Goal: Information Seeking & Learning: Learn about a topic

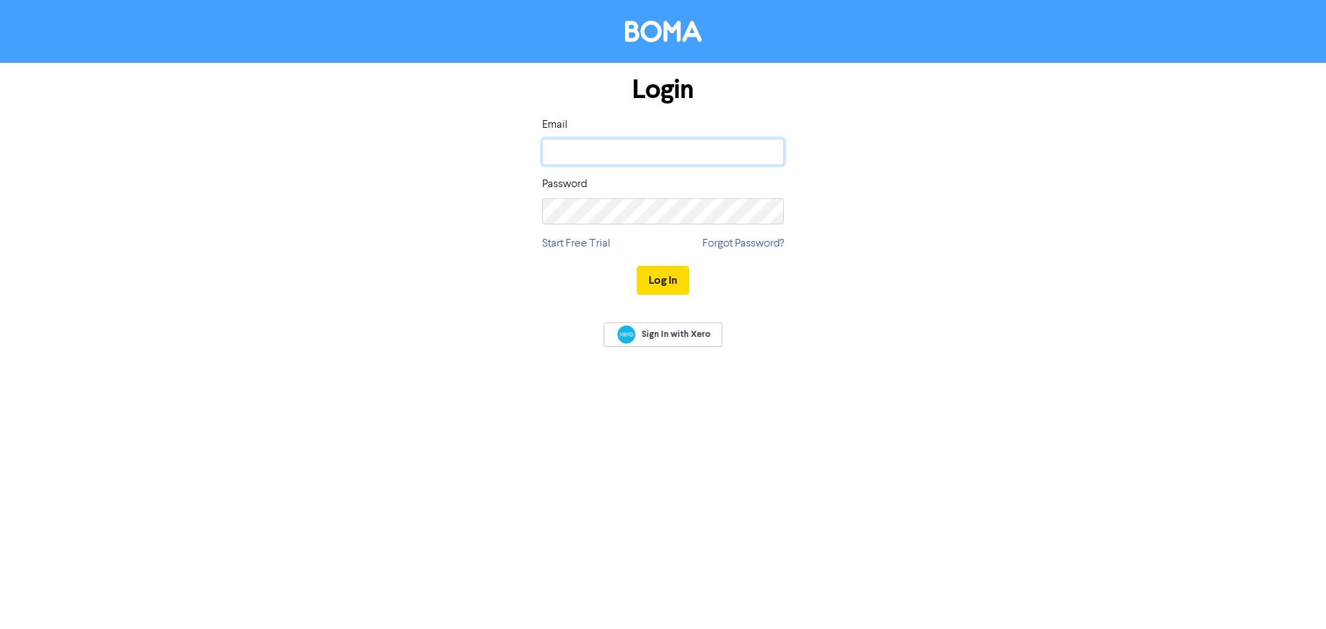
click at [579, 157] on input "email" at bounding box center [663, 152] width 242 height 26
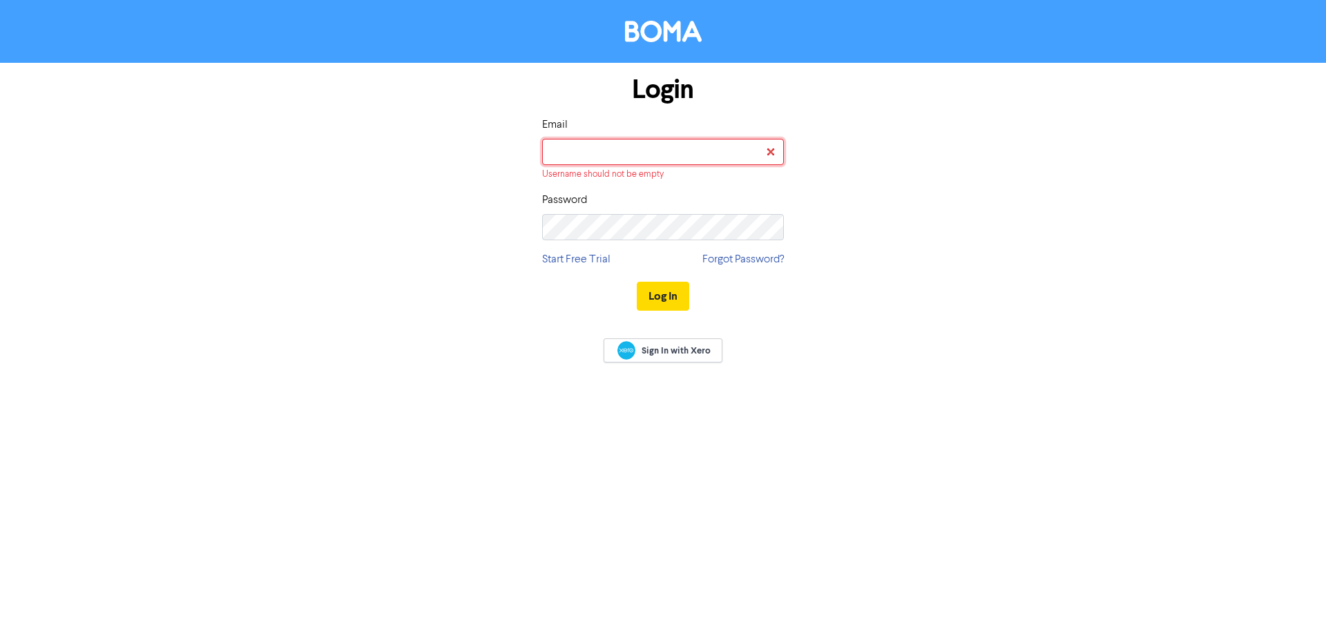
type input "[EMAIL_ADDRESS][DOMAIN_NAME]"
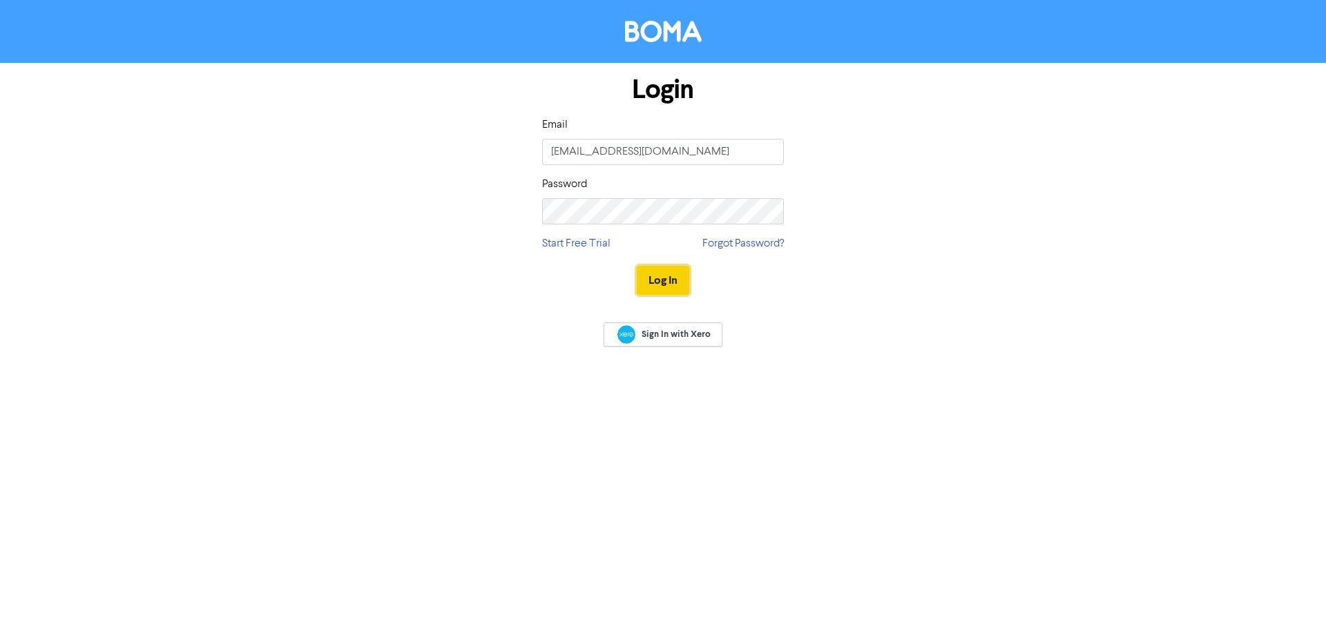
click at [676, 277] on button "Log In" at bounding box center [663, 280] width 53 height 29
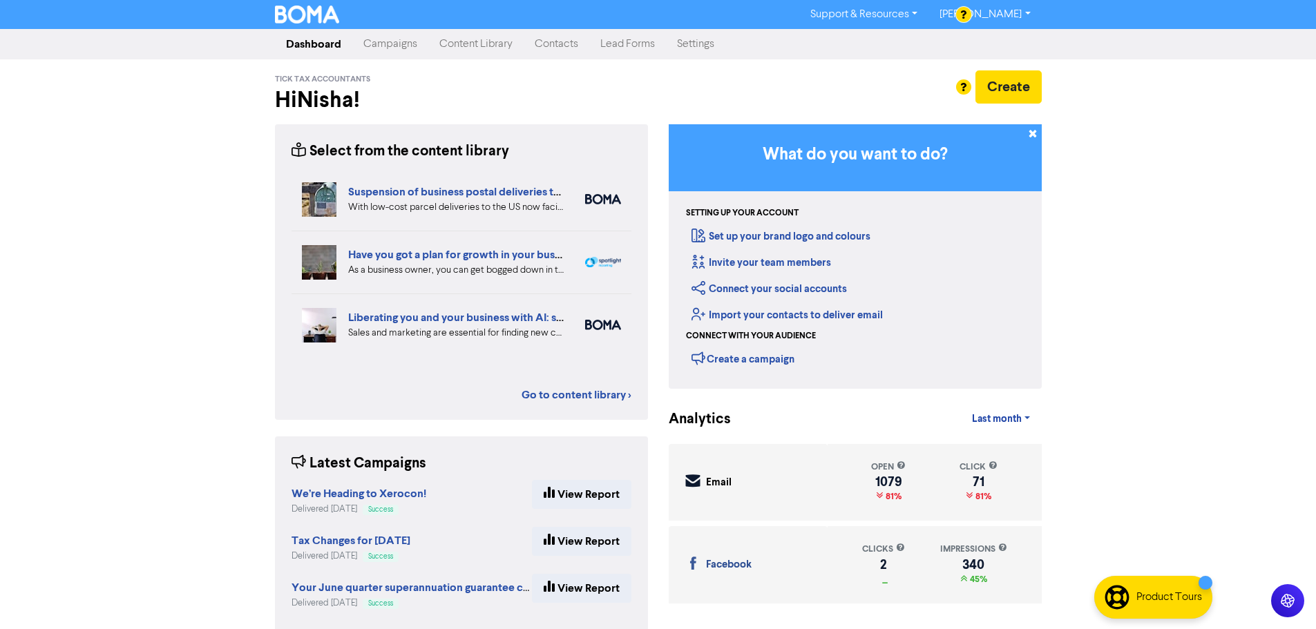
click at [498, 47] on link "Content Library" at bounding box center [475, 44] width 95 height 28
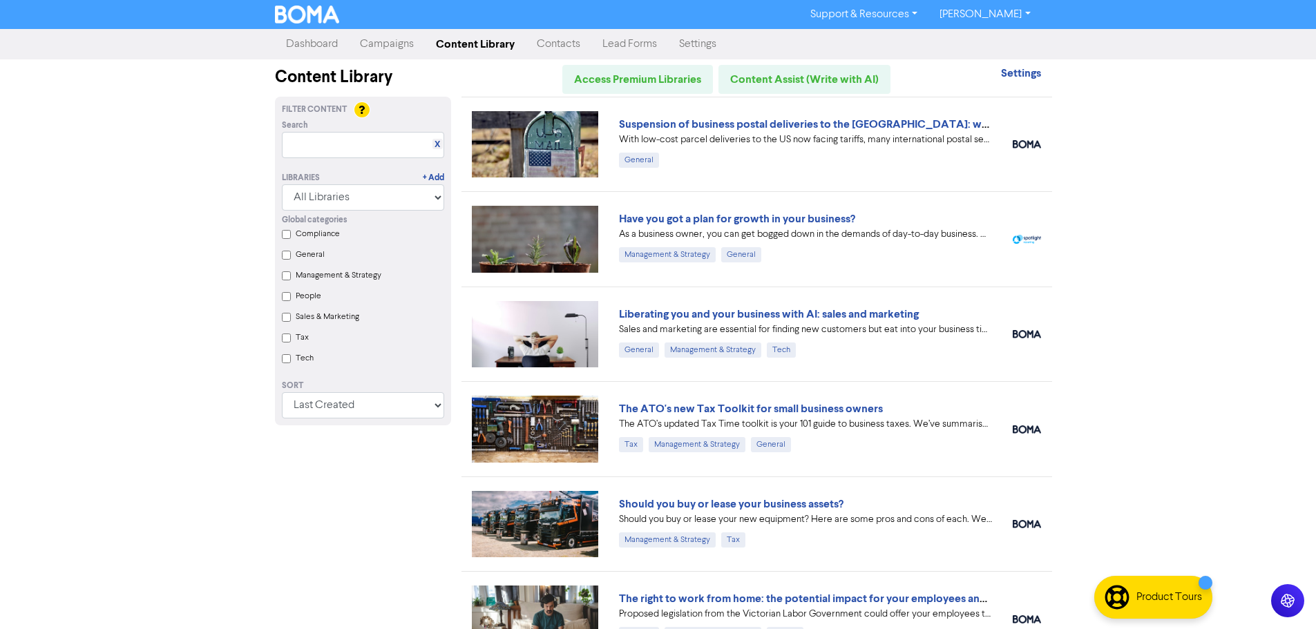
drag, startPoint x: 300, startPoint y: 259, endPoint x: 314, endPoint y: 276, distance: 22.0
click at [301, 258] on label "General" at bounding box center [310, 255] width 29 height 12
click at [291, 258] on input "General" at bounding box center [286, 255] width 9 height 9
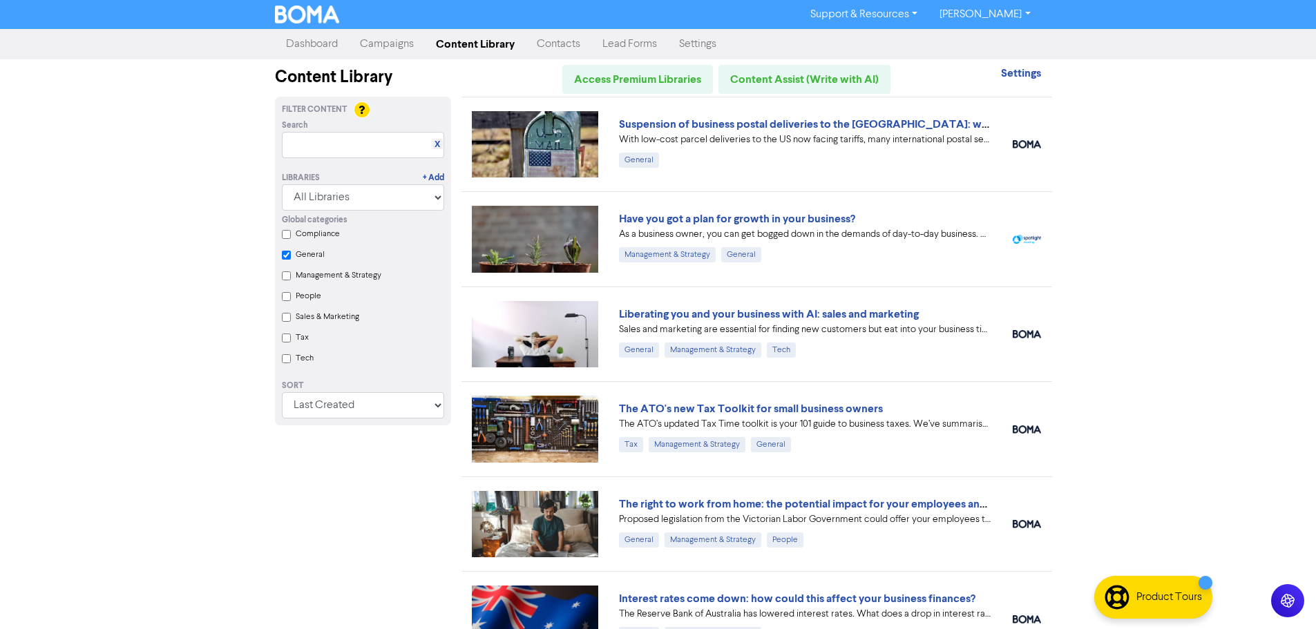
click at [296, 343] on label "Tax" at bounding box center [302, 338] width 13 height 12
click at [291, 343] on input "Tax" at bounding box center [286, 338] width 9 height 9
checkbox input "true"
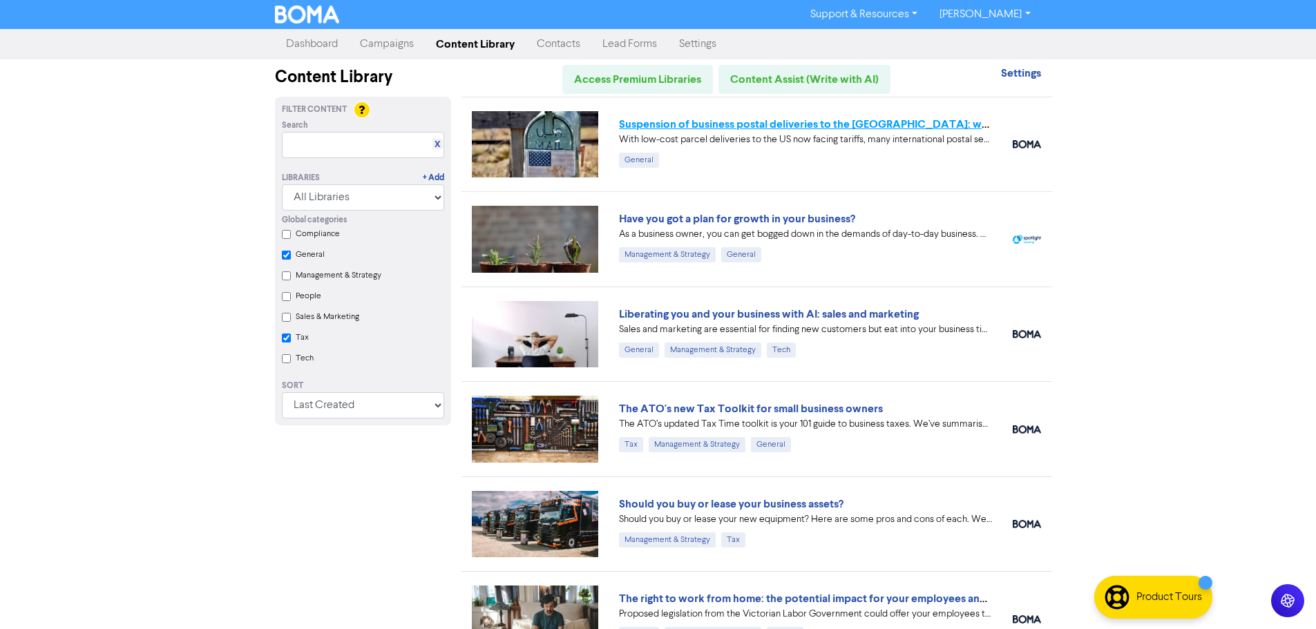
click at [723, 122] on link "Suspension of business postal deliveries to the [GEOGRAPHIC_DATA]: what options…" at bounding box center [862, 124] width 486 height 14
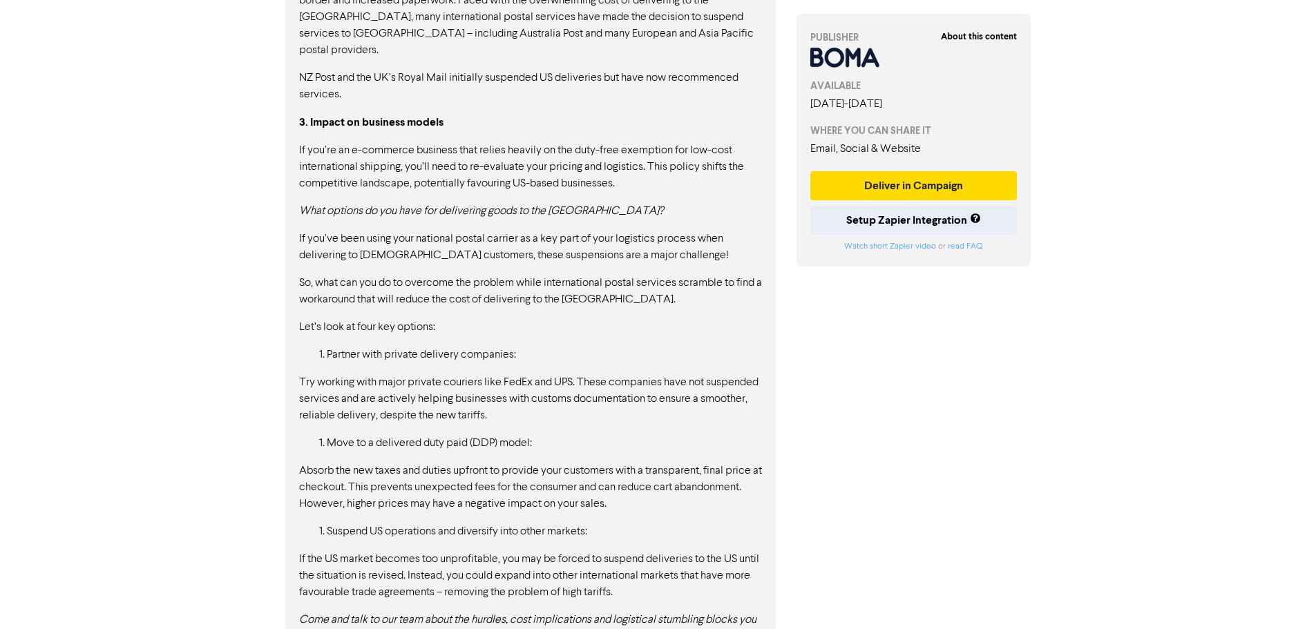
scroll to position [1109, 0]
